Goal: Task Accomplishment & Management: Use online tool/utility

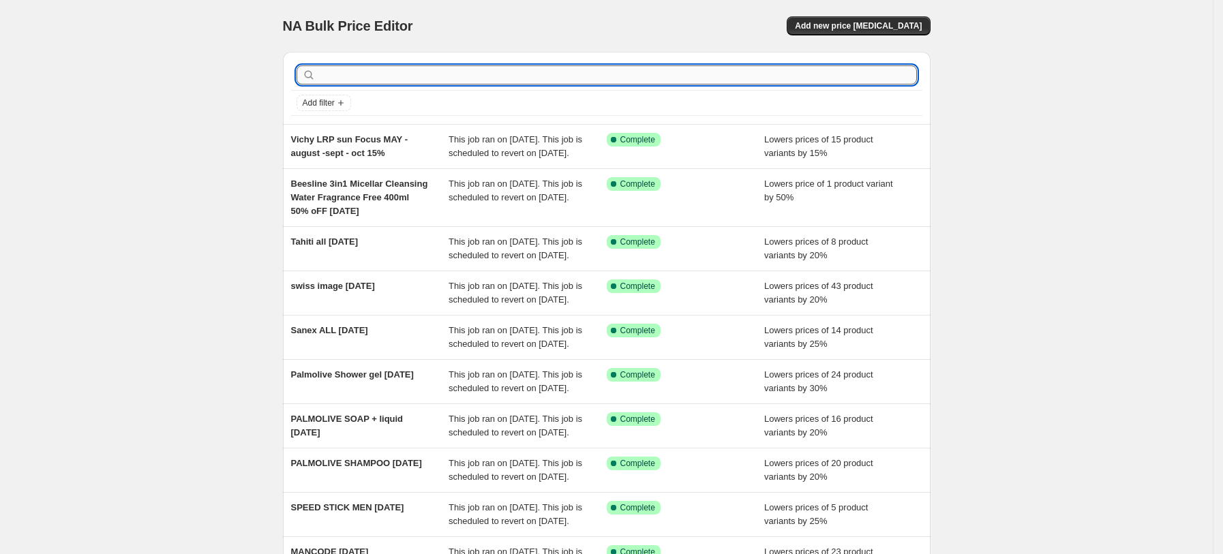
click at [444, 70] on input "text" at bounding box center [617, 74] width 598 height 19
type input "cpd"
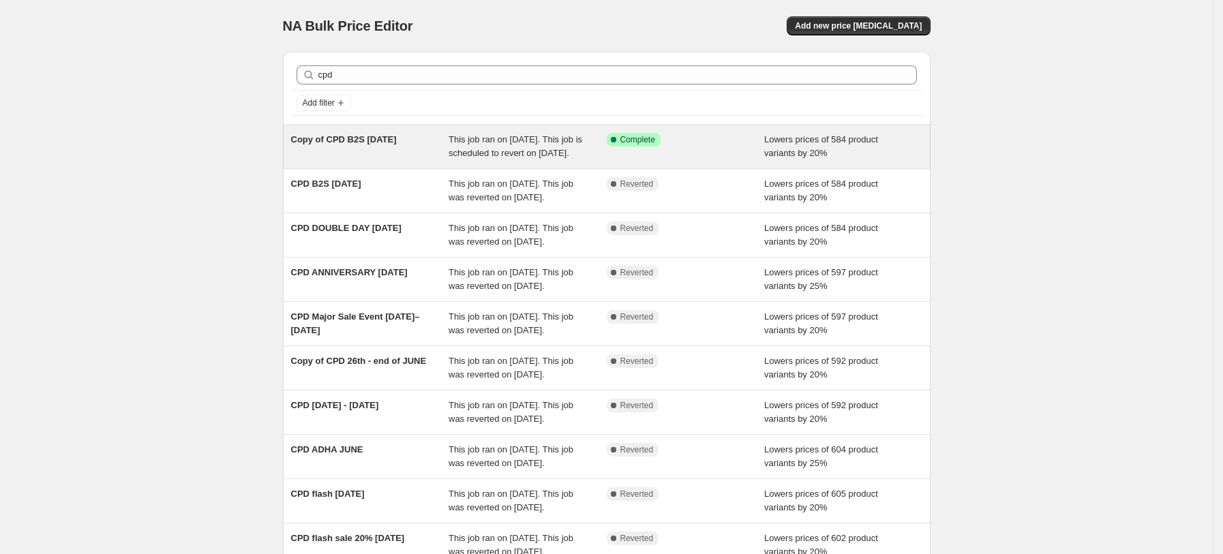
click at [396, 143] on span "Copy of CPD B2S SEPT25" at bounding box center [344, 139] width 106 height 10
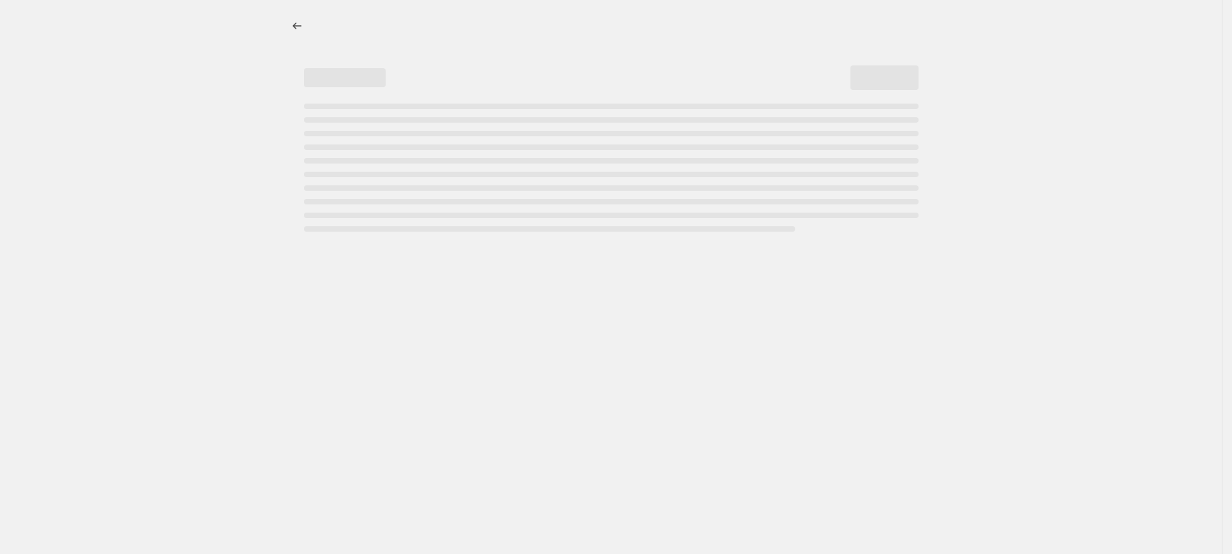
select select "percentage"
select select "tag"
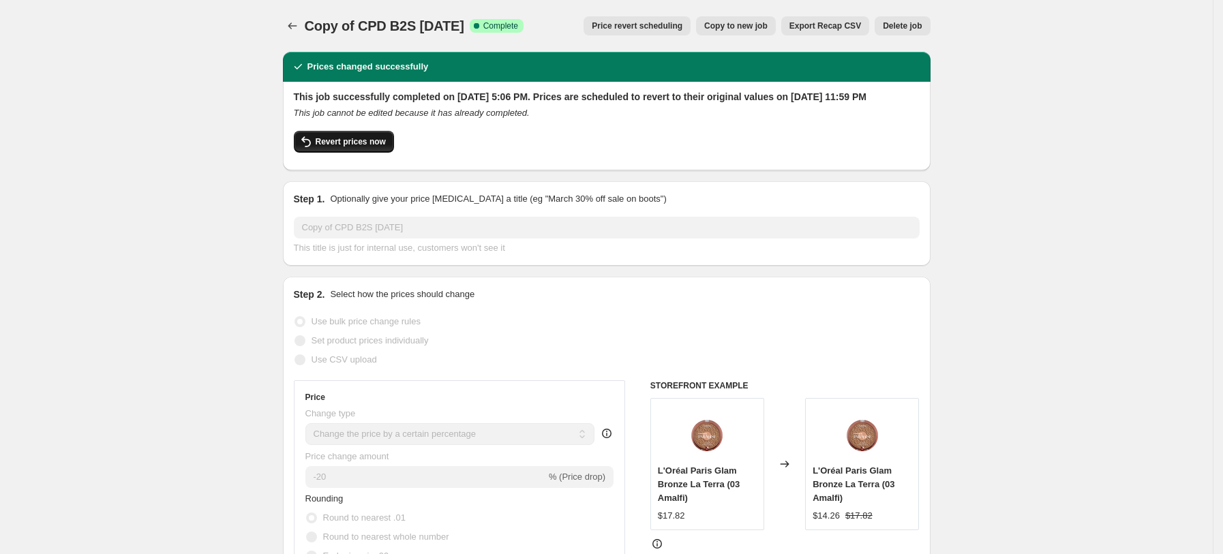
click at [383, 147] on span "Revert prices now" at bounding box center [351, 141] width 70 height 11
checkbox input "false"
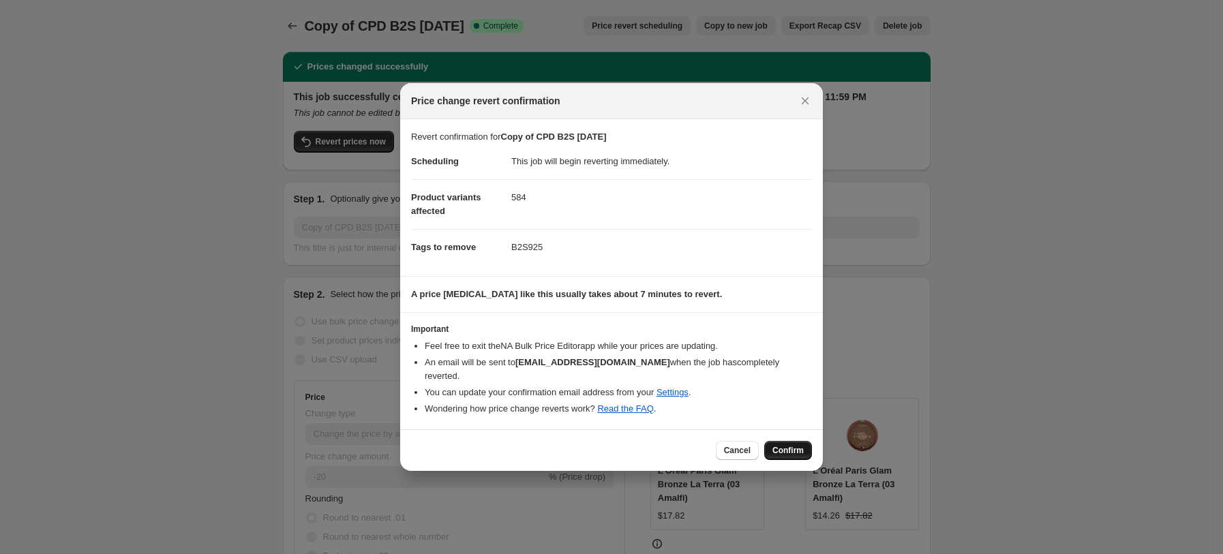
click at [775, 441] on button "Confirm" at bounding box center [788, 450] width 48 height 19
